Goal: Transaction & Acquisition: Purchase product/service

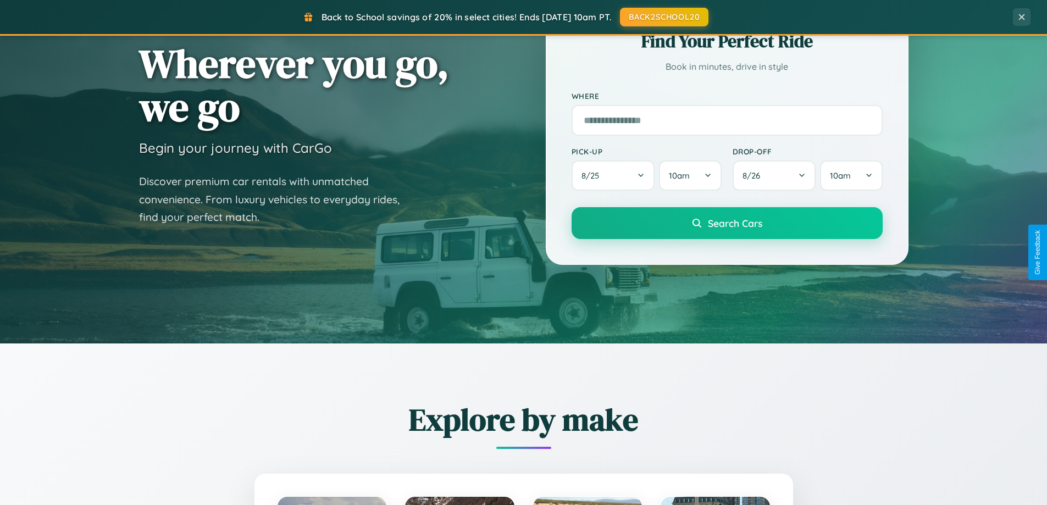
scroll to position [756, 0]
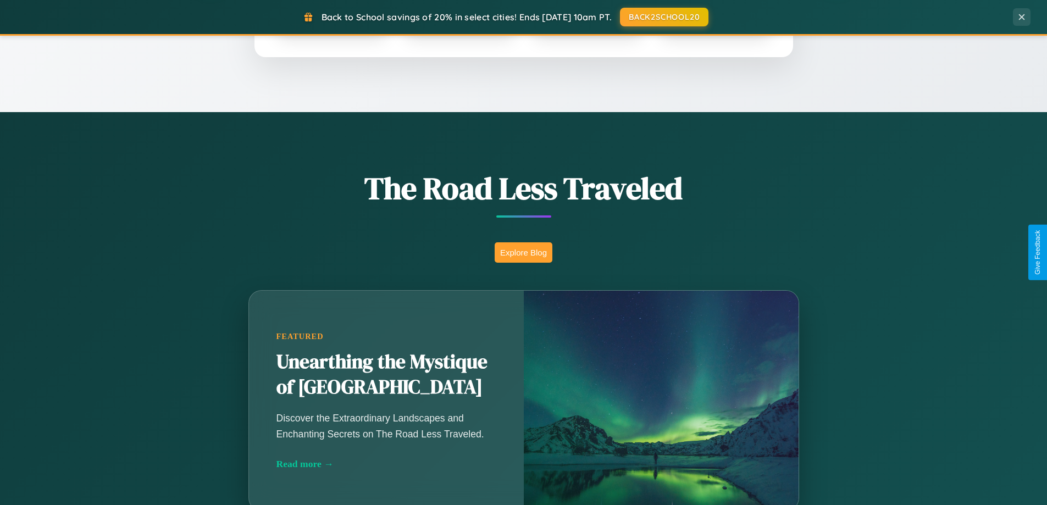
click at [523, 252] on button "Explore Blog" at bounding box center [524, 252] width 58 height 20
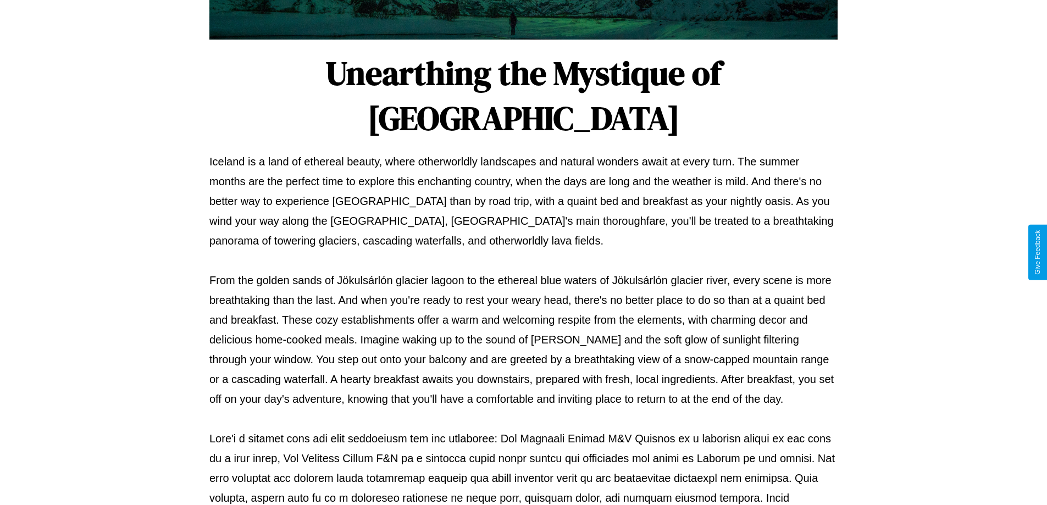
scroll to position [356, 0]
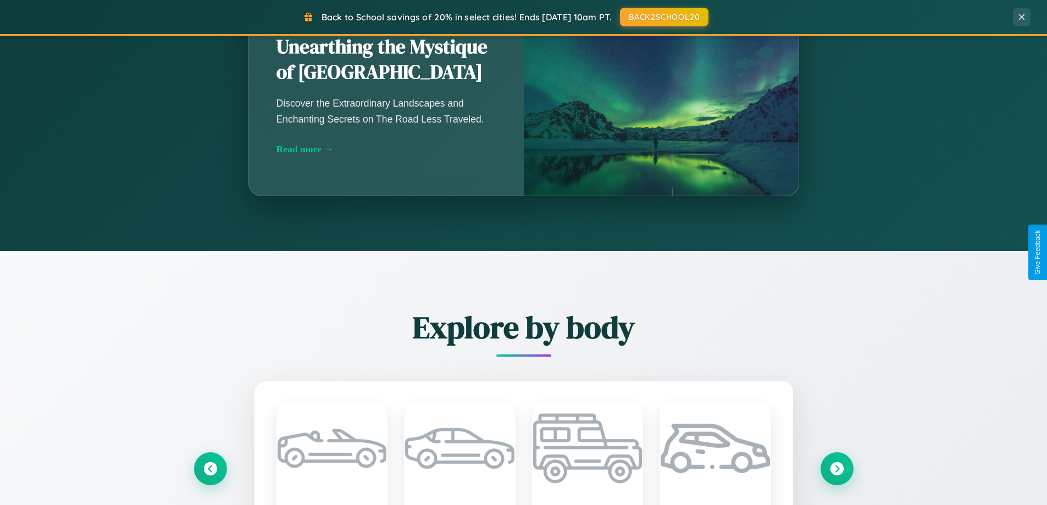
scroll to position [2114, 0]
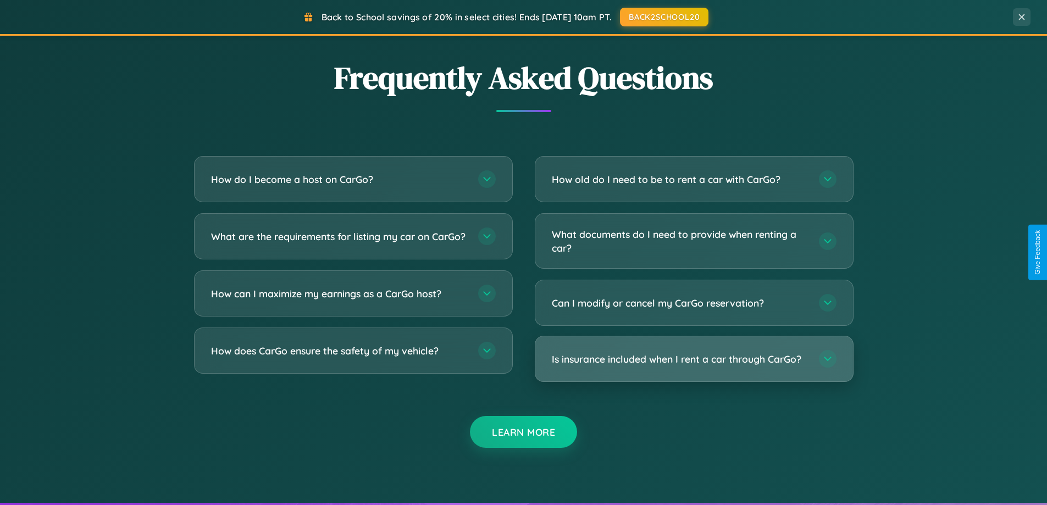
click at [693, 359] on h3 "Is insurance included when I rent a car through CarGo?" at bounding box center [680, 359] width 256 height 14
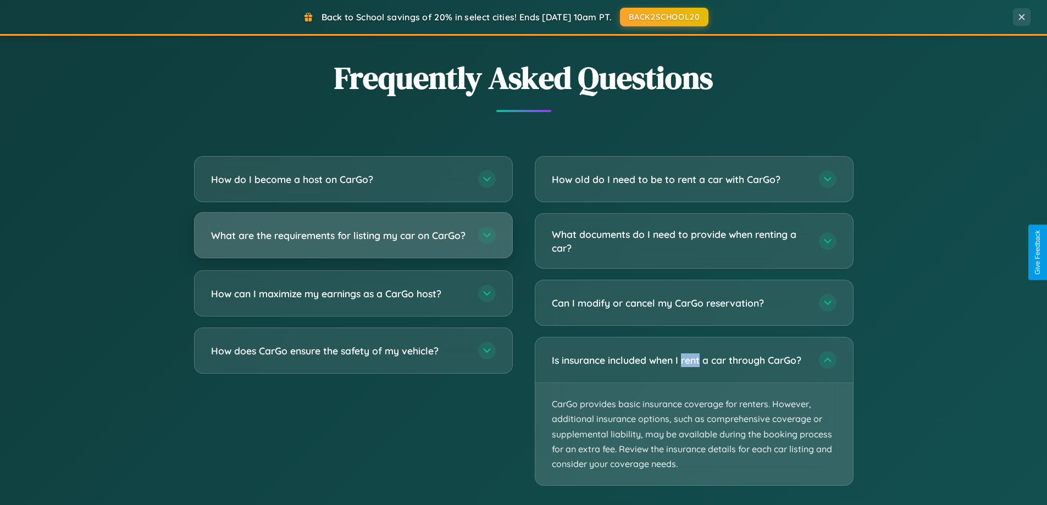
click at [353, 240] on h3 "What are the requirements for listing my car on CarGo?" at bounding box center [339, 236] width 256 height 14
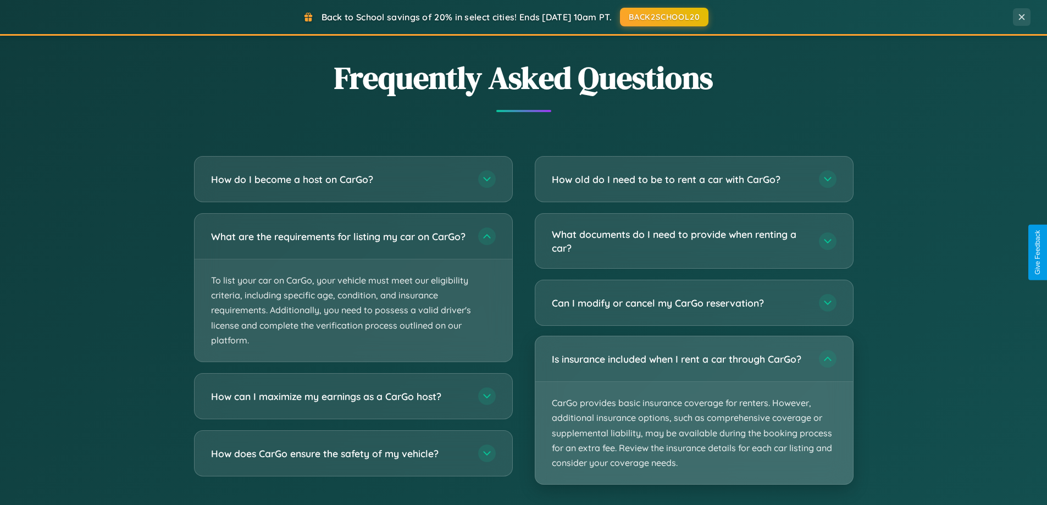
click at [693, 411] on p "CarGo provides basic insurance coverage for renters. However, additional insura…" at bounding box center [694, 433] width 318 height 102
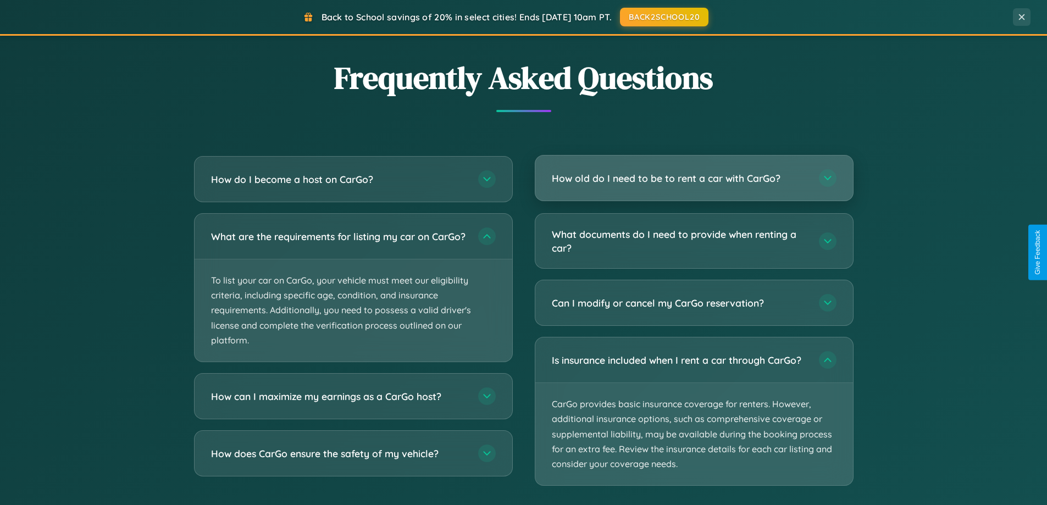
click at [693, 179] on h3 "How old do I need to be to rent a car with CarGo?" at bounding box center [680, 178] width 256 height 14
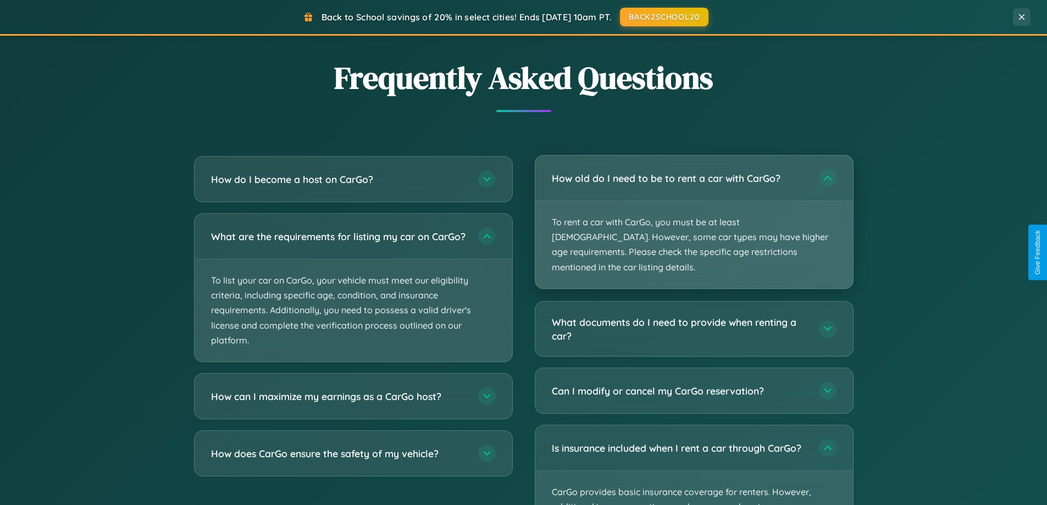
click at [693, 214] on p "To rent a car with CarGo, you must be at least [DEMOGRAPHIC_DATA]. However, som…" at bounding box center [694, 244] width 318 height 87
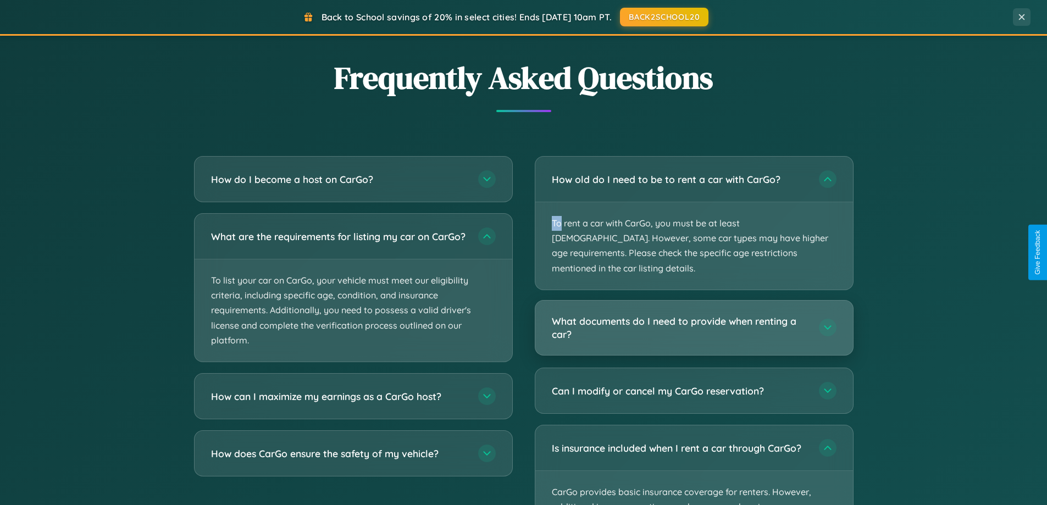
click at [693, 314] on h3 "What documents do I need to provide when renting a car?" at bounding box center [680, 327] width 256 height 27
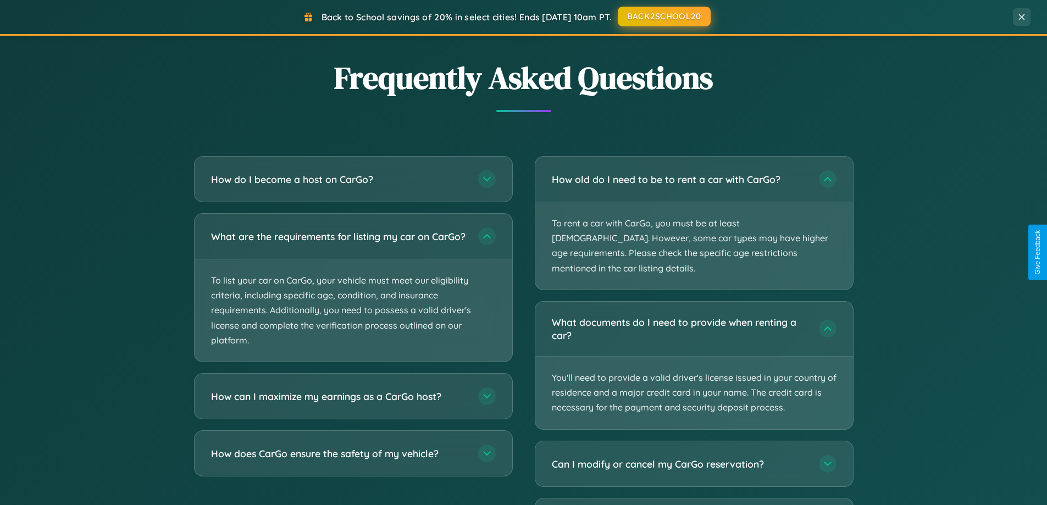
click at [663, 16] on button "BACK2SCHOOL20" at bounding box center [664, 17] width 93 height 20
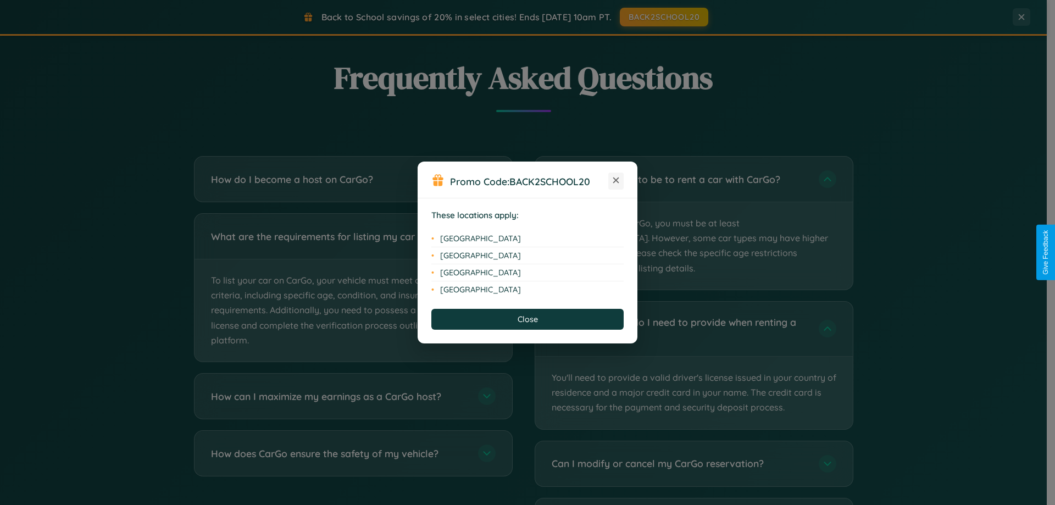
click at [616, 181] on icon at bounding box center [616, 180] width 6 height 6
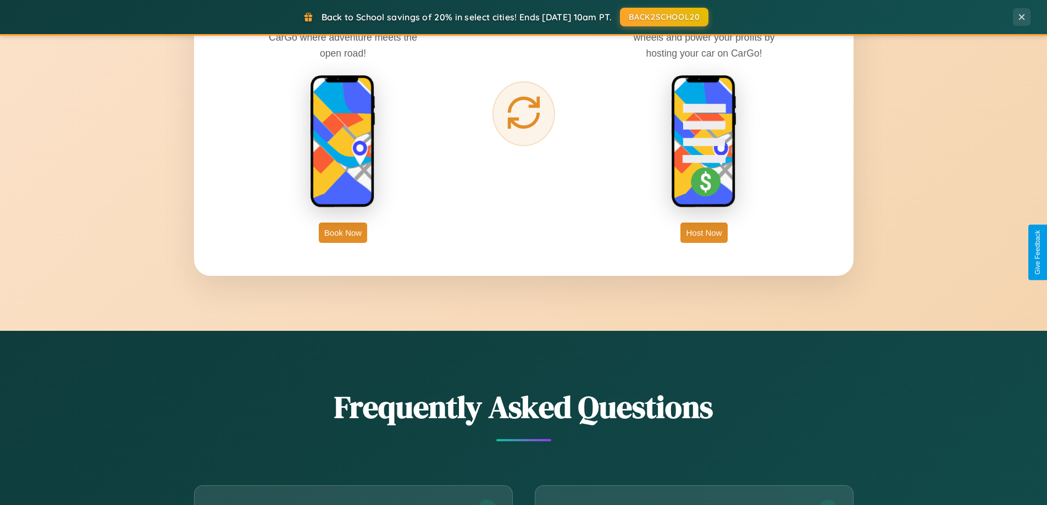
scroll to position [1765, 0]
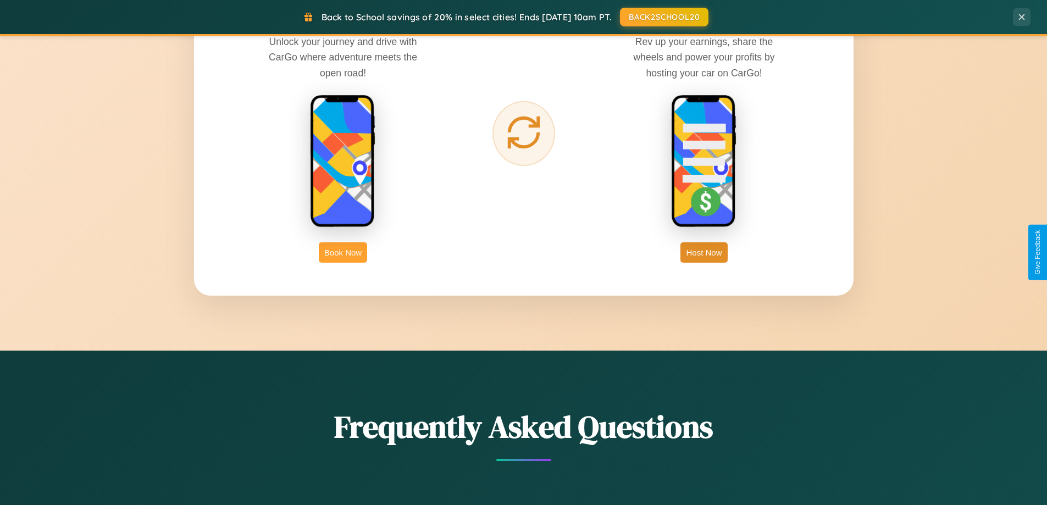
click at [343, 252] on button "Book Now" at bounding box center [343, 252] width 48 height 20
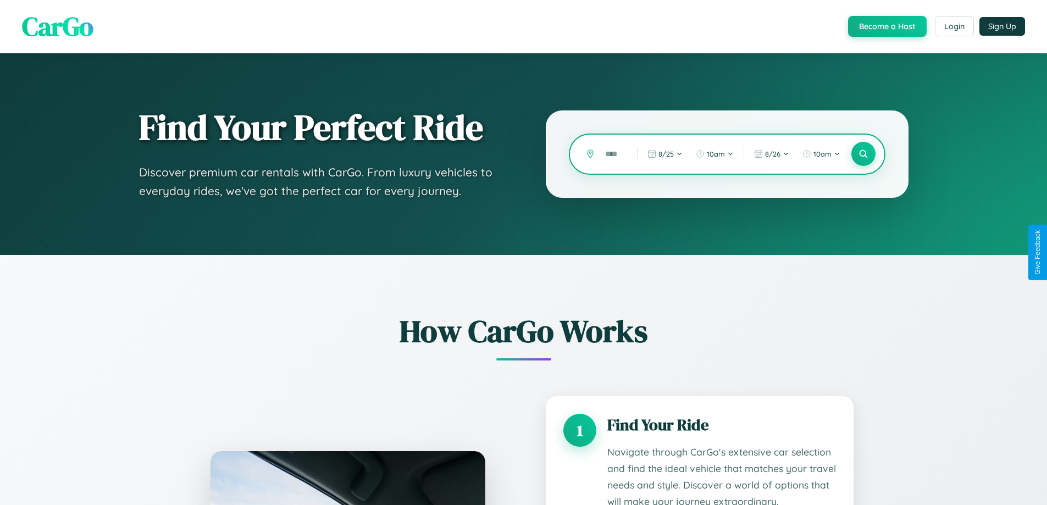
click at [613, 154] on input "text" at bounding box center [612, 154] width 26 height 19
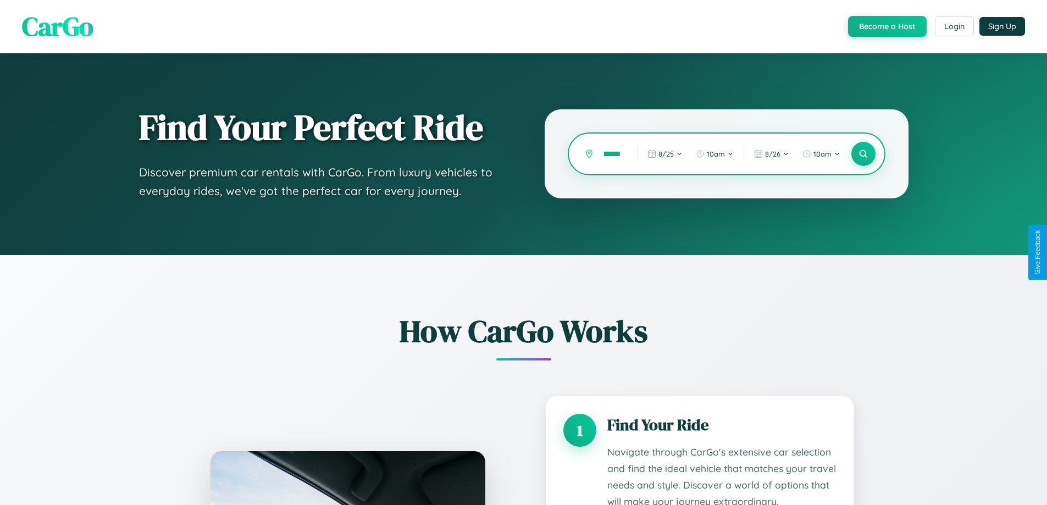
scroll to position [0, 14]
type input "*******"
click at [863, 154] on icon at bounding box center [863, 154] width 10 height 10
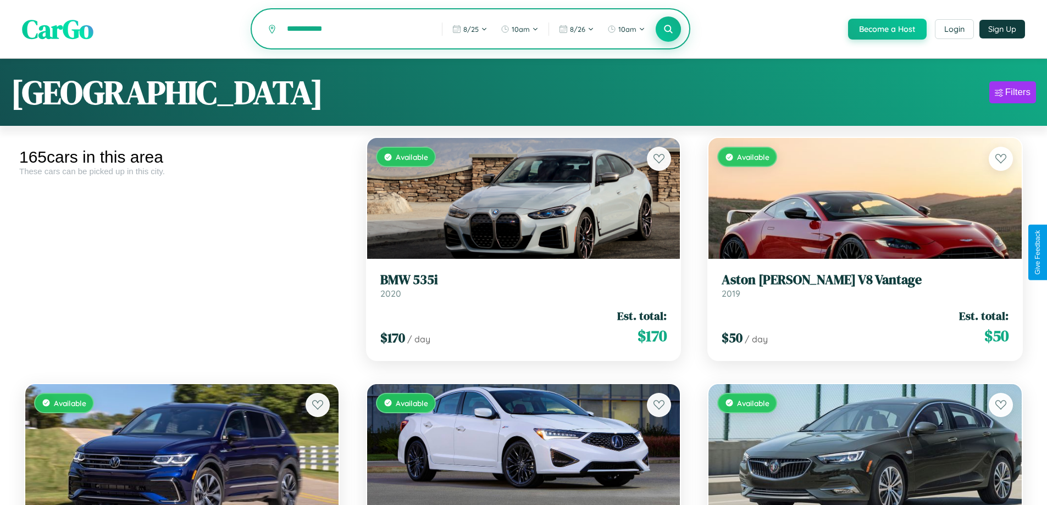
type input "**********"
click at [668, 30] on icon at bounding box center [668, 29] width 10 height 10
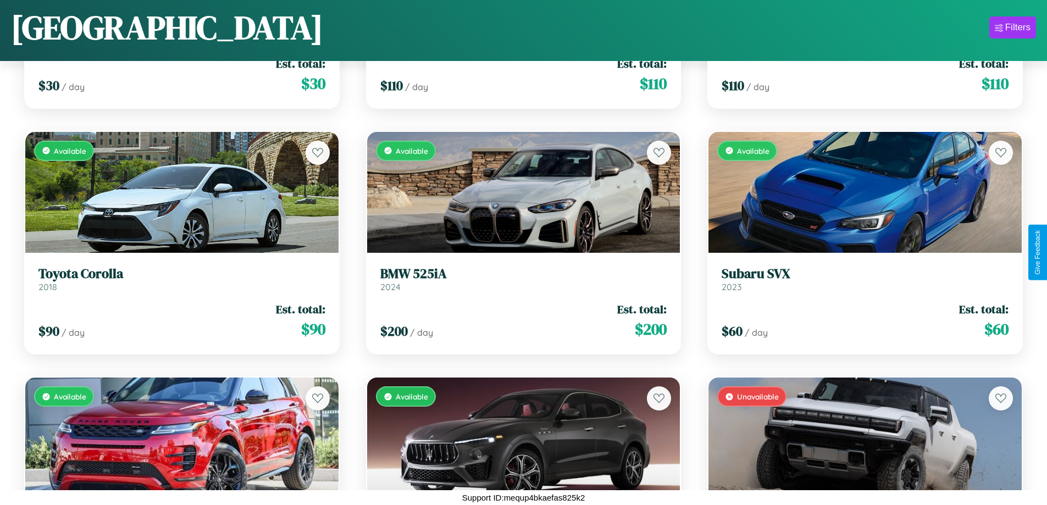
scroll to position [1466, 0]
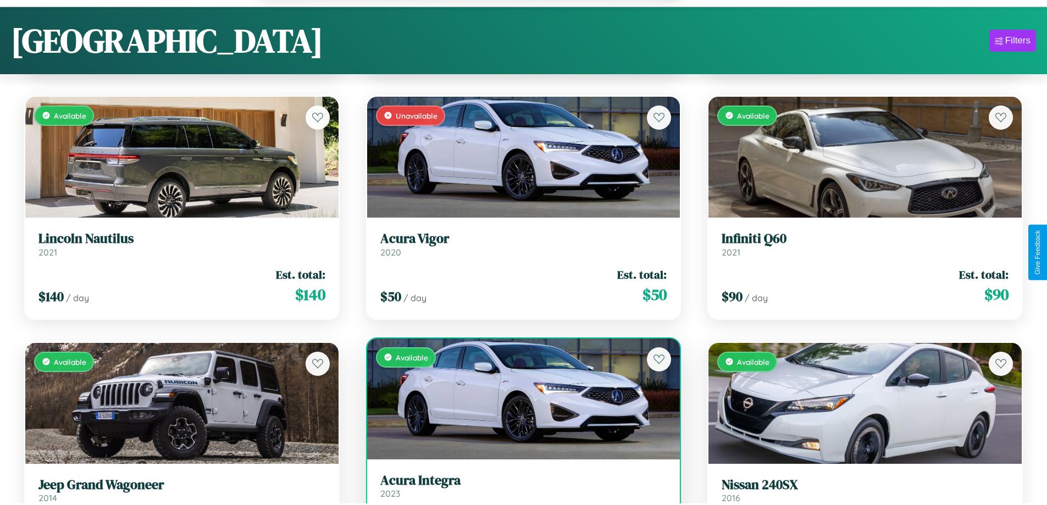
click at [519, 491] on link "Acura Integra 2023" at bounding box center [523, 486] width 287 height 27
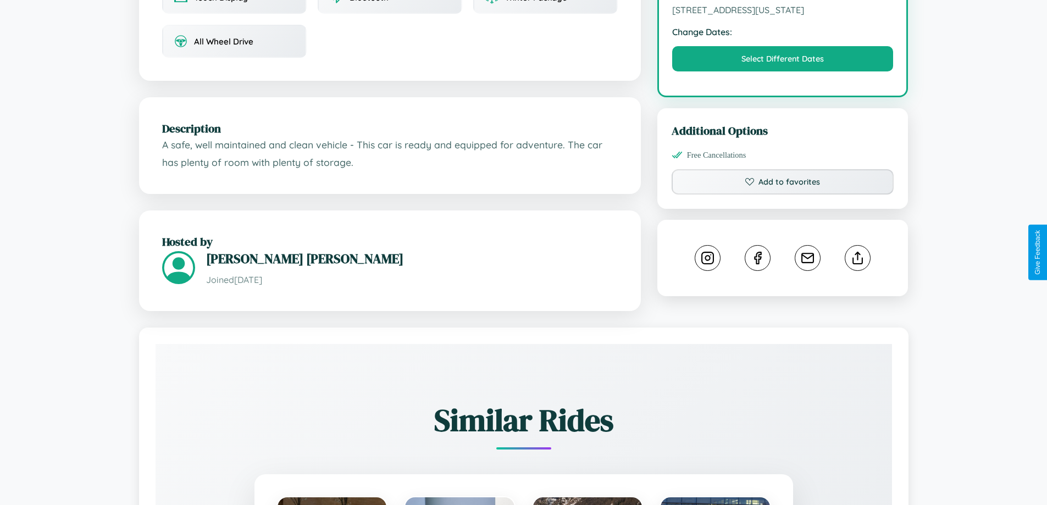
scroll to position [372, 0]
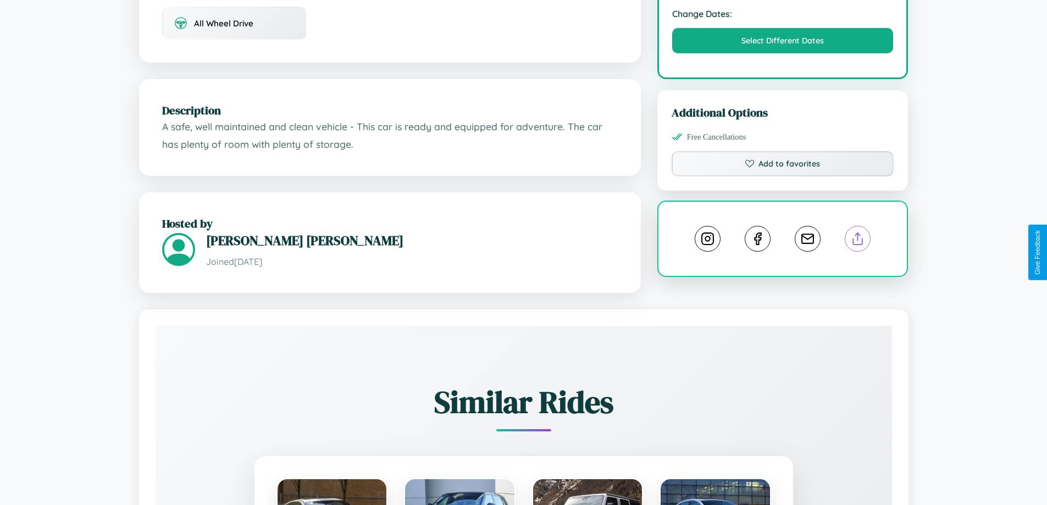
click at [858, 241] on line at bounding box center [858, 237] width 0 height 8
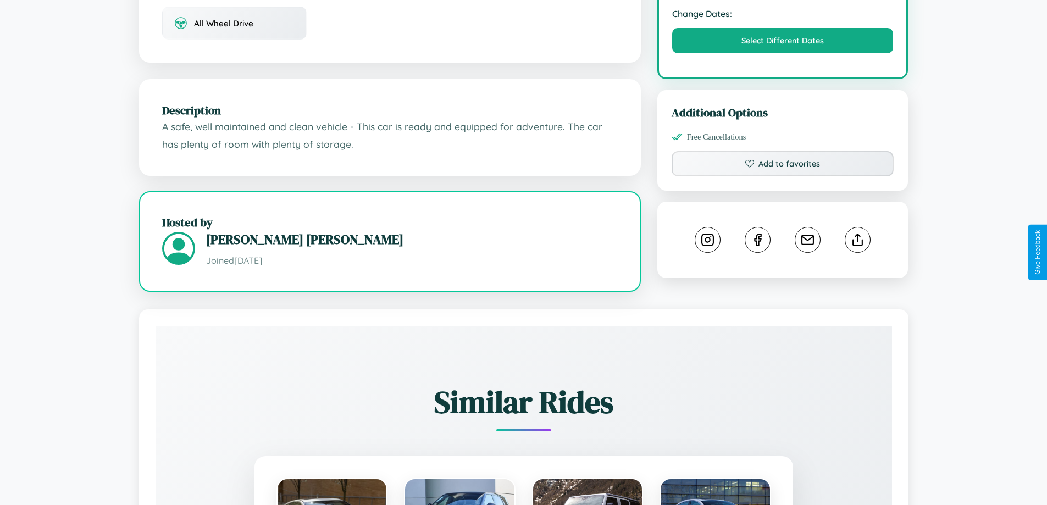
scroll to position [640, 0]
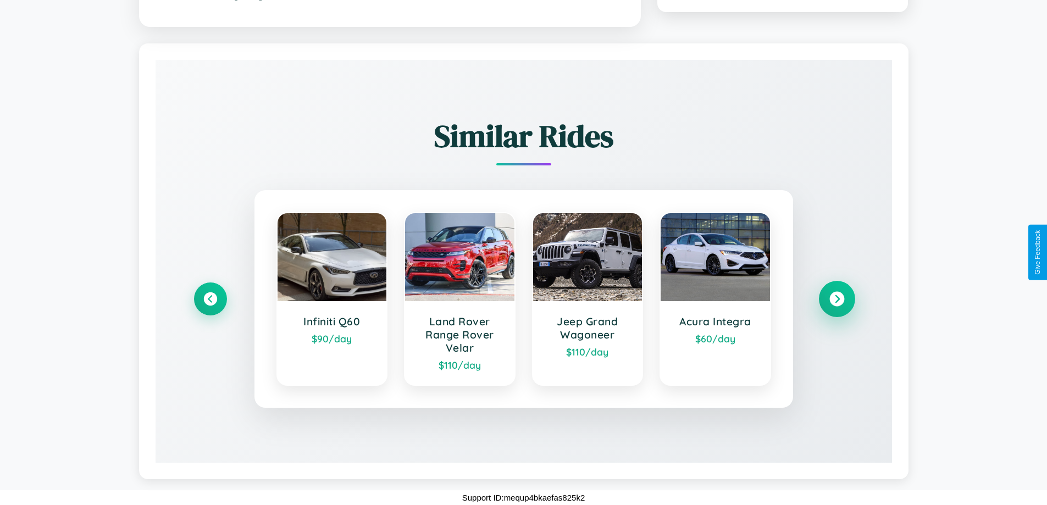
click at [836, 299] on icon at bounding box center [836, 299] width 15 height 15
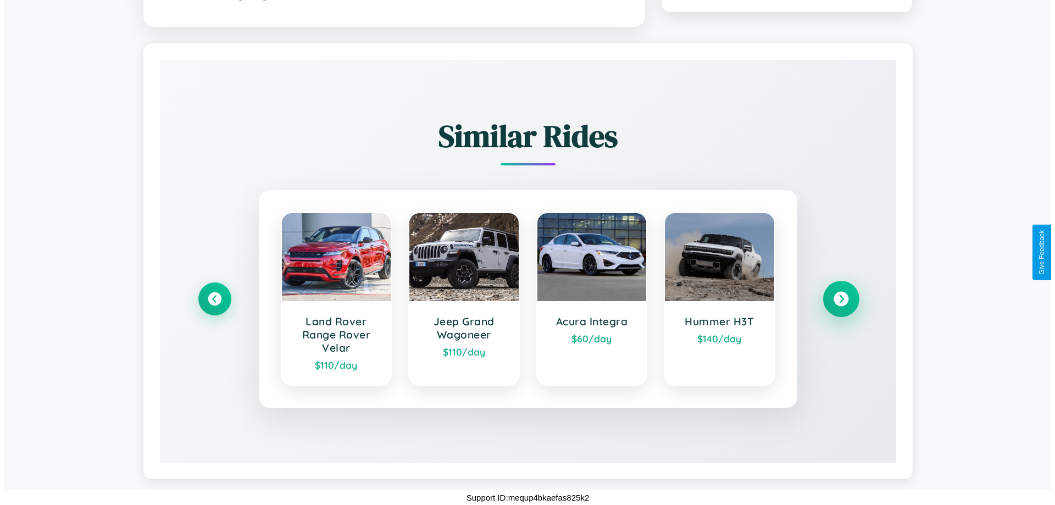
scroll to position [0, 0]
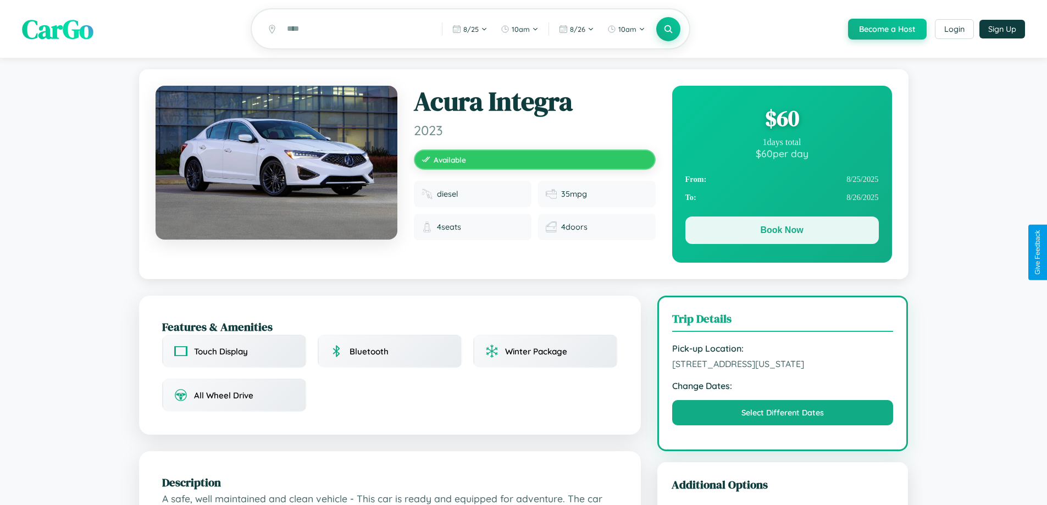
click at [781, 233] on button "Book Now" at bounding box center [781, 229] width 193 height 27
